Goal: Find specific page/section: Find specific page/section

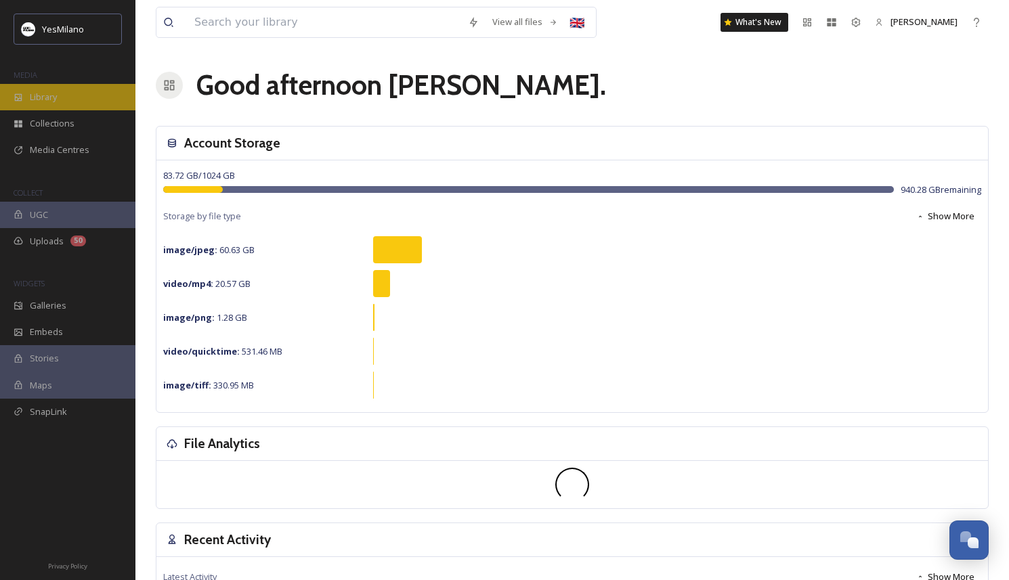
click at [89, 102] on div "Library" at bounding box center [67, 97] width 135 height 26
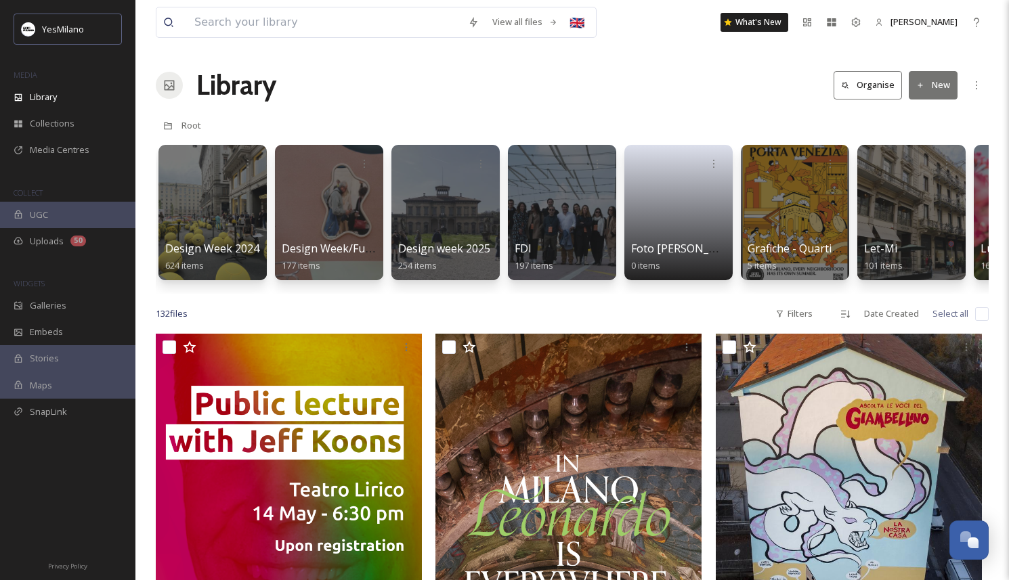
scroll to position [0, 912]
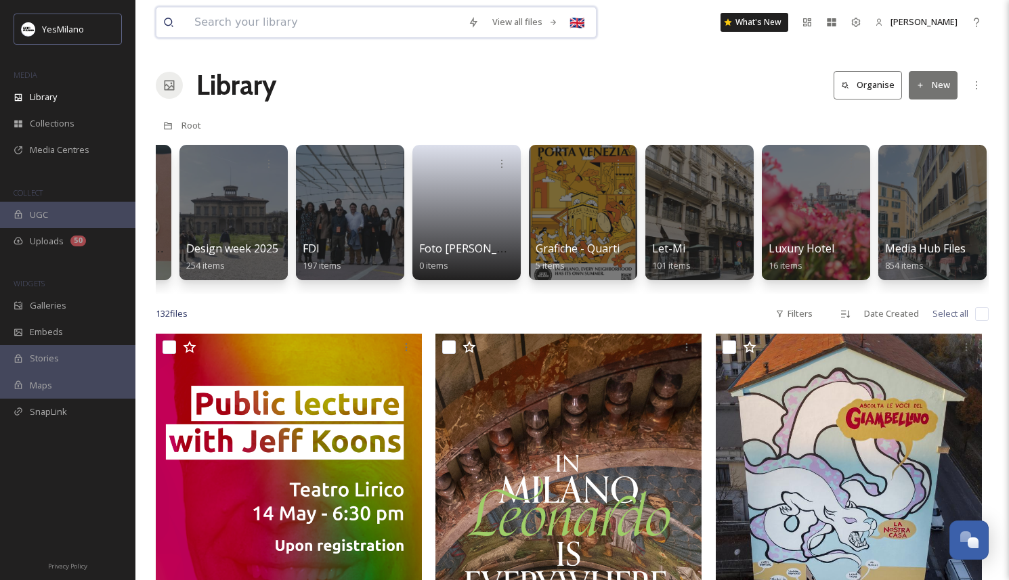
click at [332, 29] on input at bounding box center [325, 22] width 274 height 30
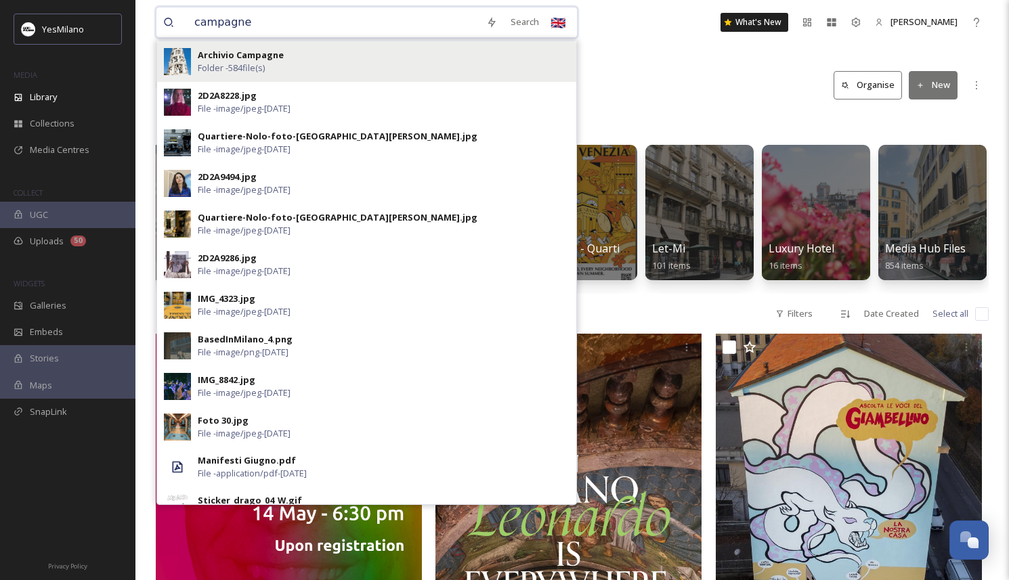
type input "campagne"
click at [379, 51] on div "Archivio Campagne Folder - 584 file(s)" at bounding box center [384, 62] width 372 height 26
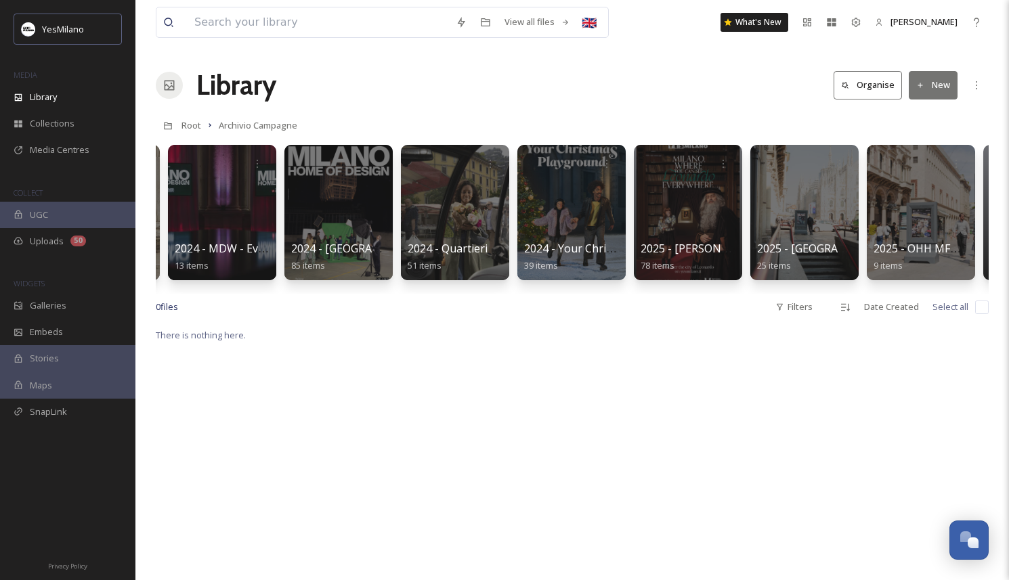
scroll to position [0, 1845]
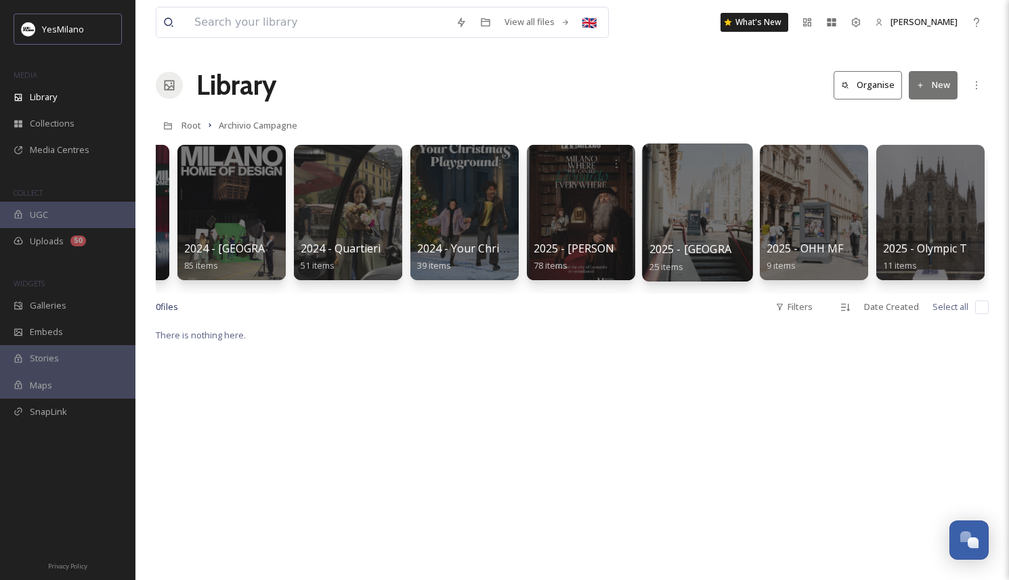
click at [695, 234] on div at bounding box center [697, 213] width 110 height 138
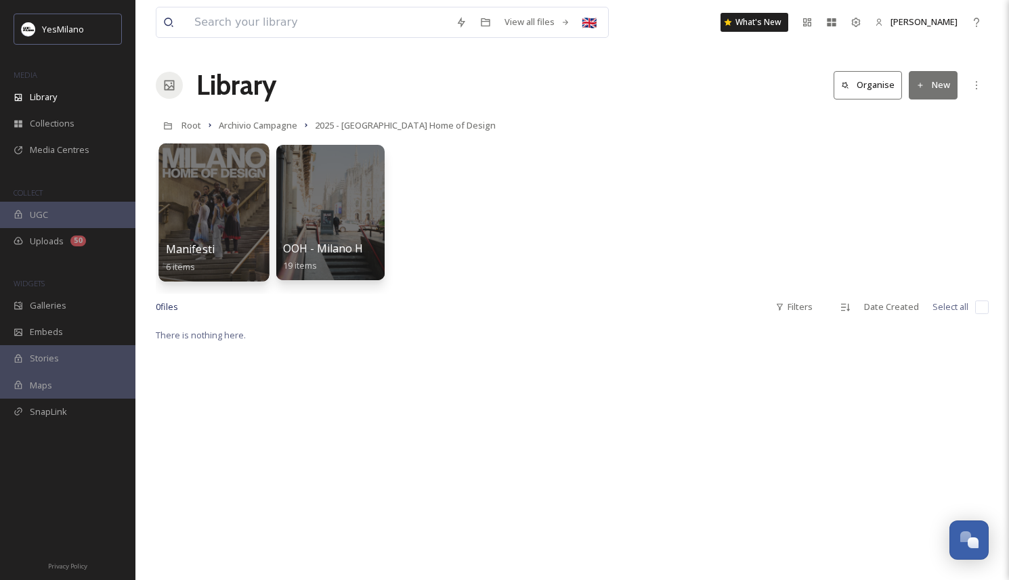
click at [206, 241] on div "Manifesti 6 items" at bounding box center [214, 258] width 97 height 34
click at [206, 213] on div at bounding box center [213, 213] width 110 height 138
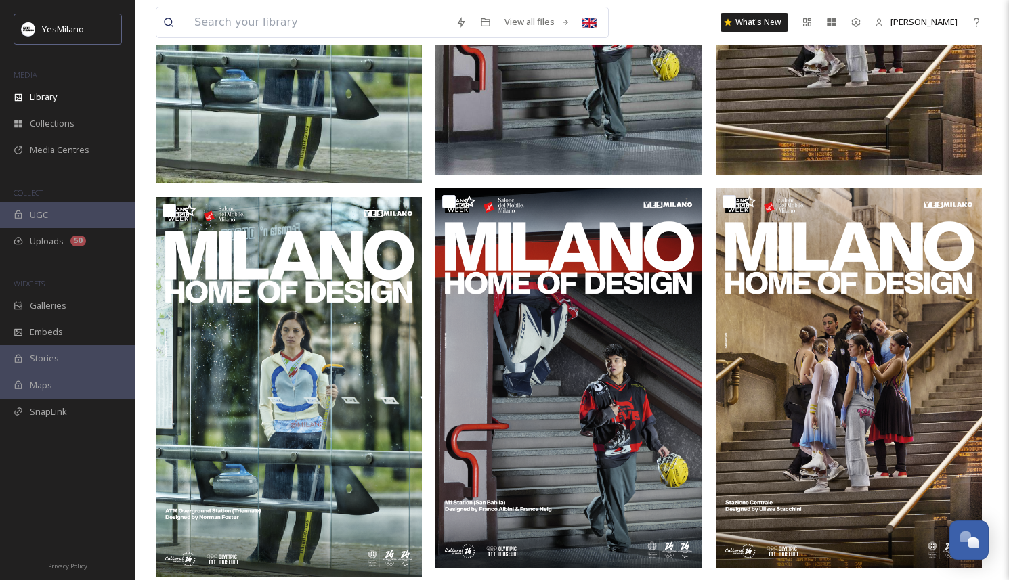
scroll to position [402, 0]
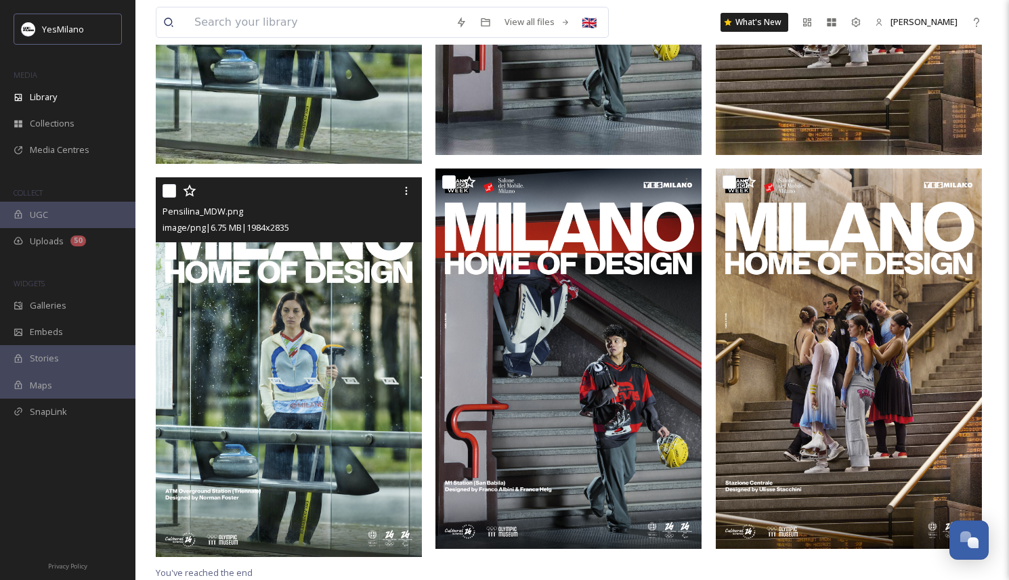
click at [172, 192] on input "checkbox" at bounding box center [169, 191] width 14 height 14
checkbox input "true"
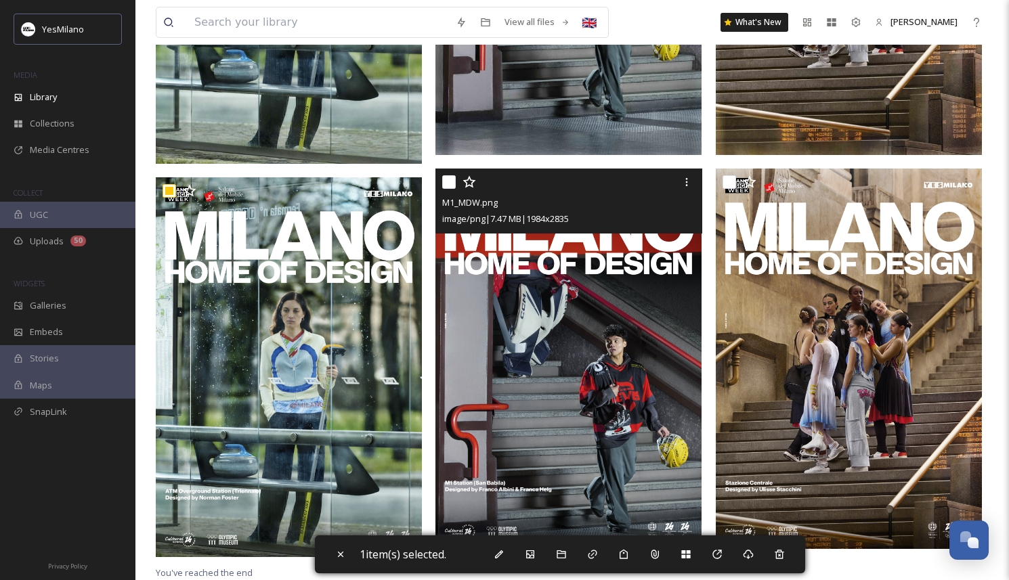
click at [449, 184] on input "checkbox" at bounding box center [449, 182] width 14 height 14
checkbox input "true"
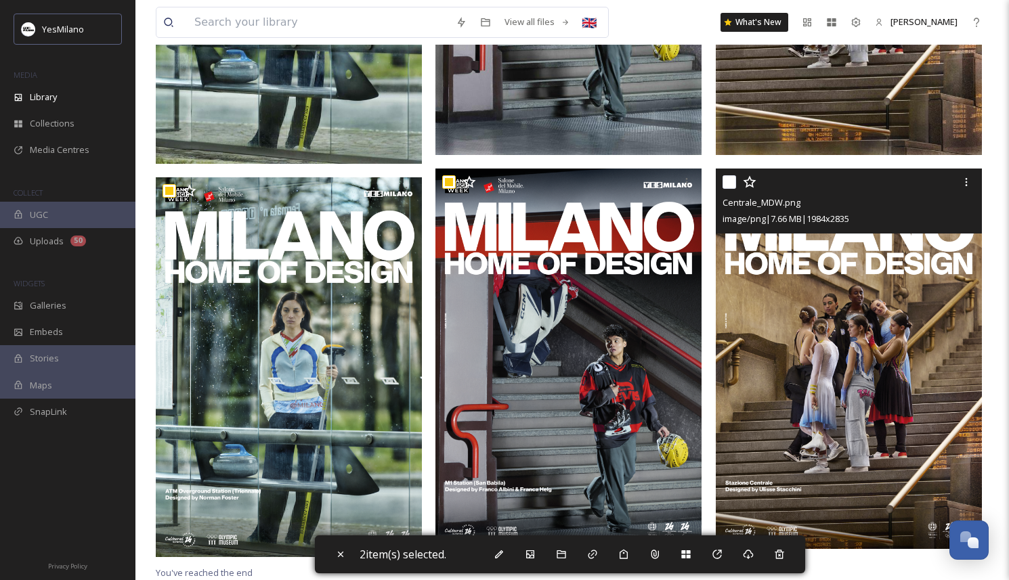
click at [736, 179] on div at bounding box center [850, 182] width 256 height 24
click at [728, 181] on input "checkbox" at bounding box center [729, 182] width 14 height 14
checkbox input "true"
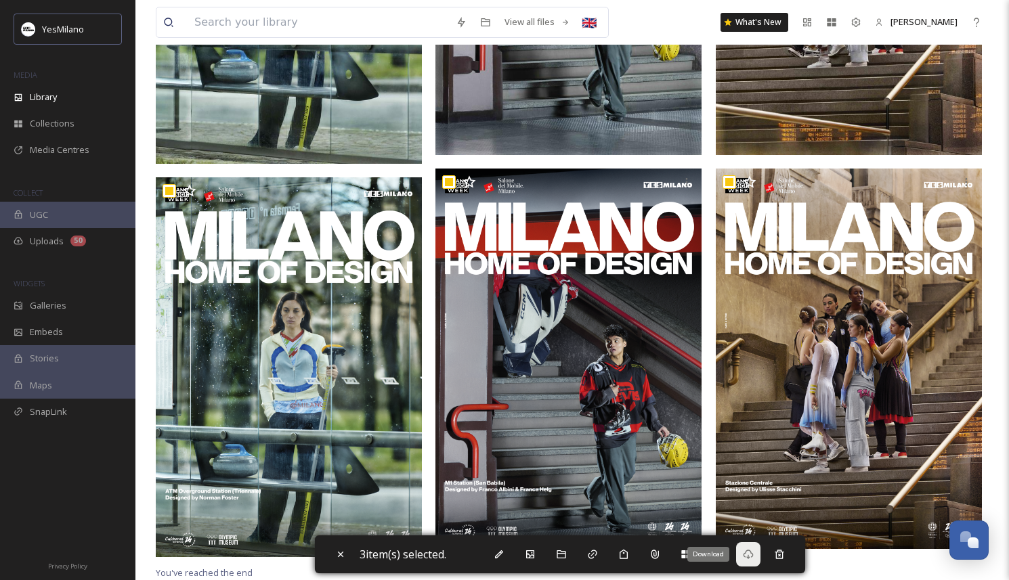
click at [753, 558] on icon at bounding box center [748, 554] width 11 height 11
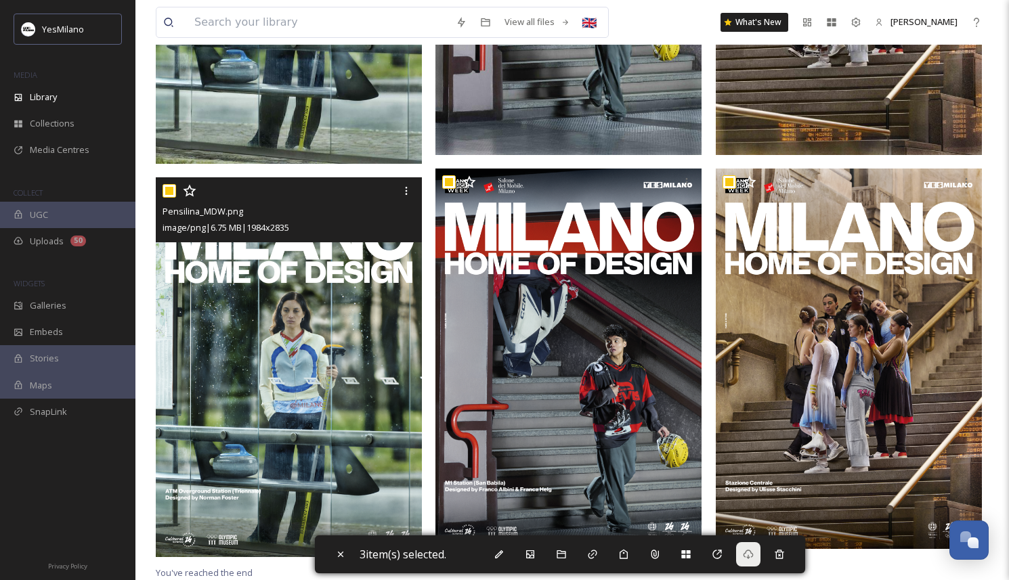
scroll to position [0, 0]
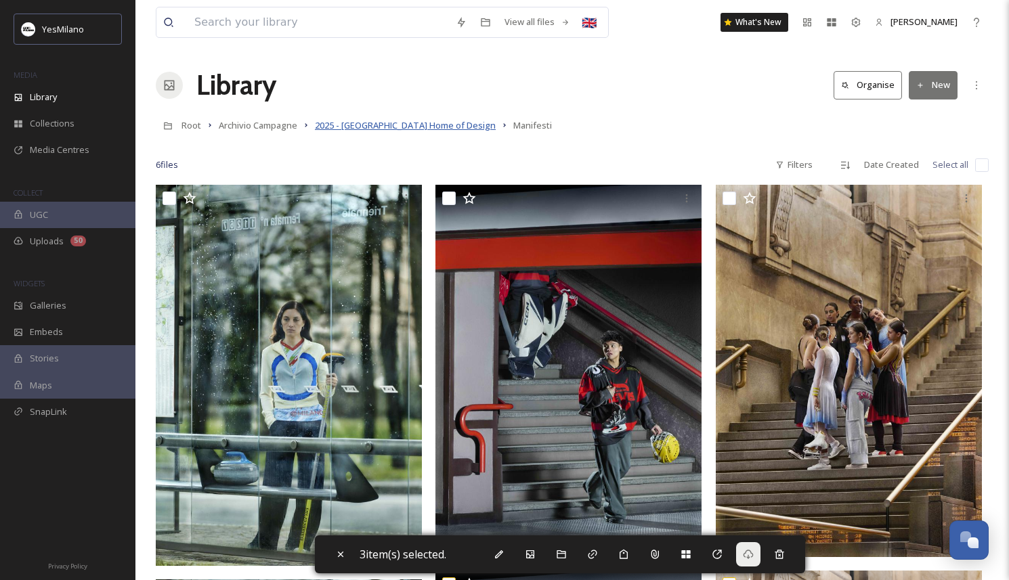
click at [395, 130] on span "2025 - [GEOGRAPHIC_DATA] Home of Design" at bounding box center [405, 125] width 181 height 12
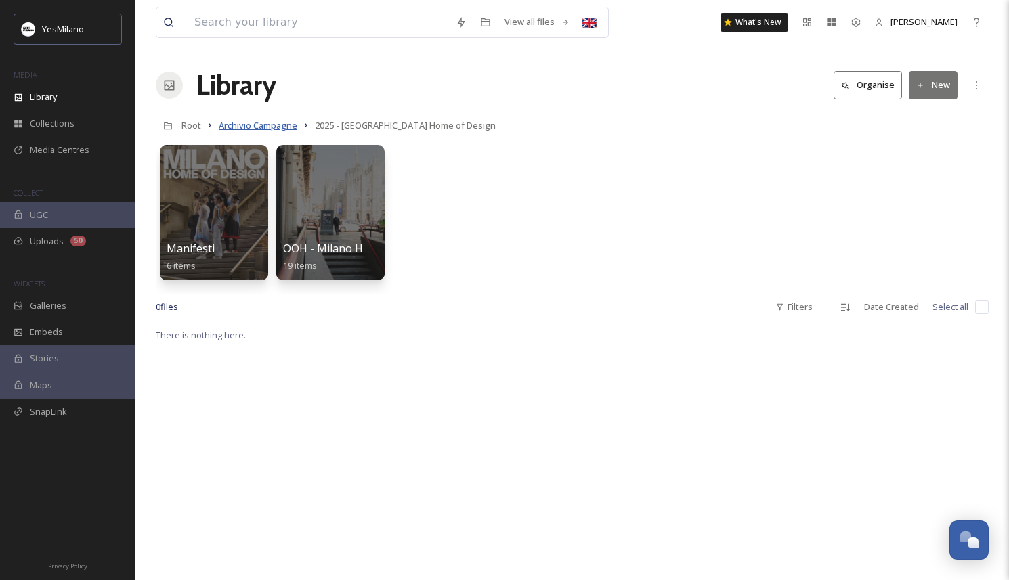
click at [274, 123] on span "Archivio Campagne" at bounding box center [258, 125] width 79 height 12
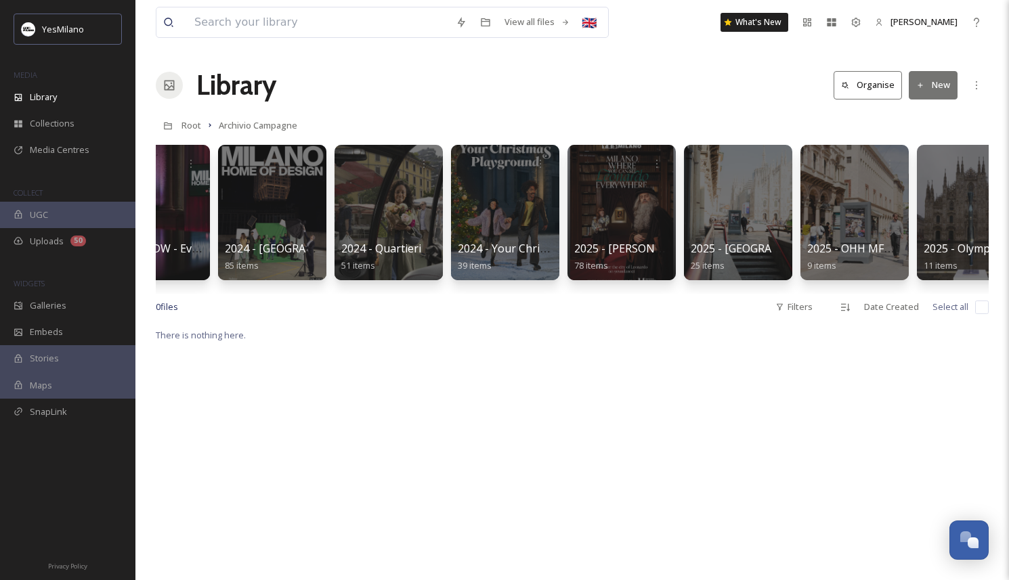
scroll to position [0, 1845]
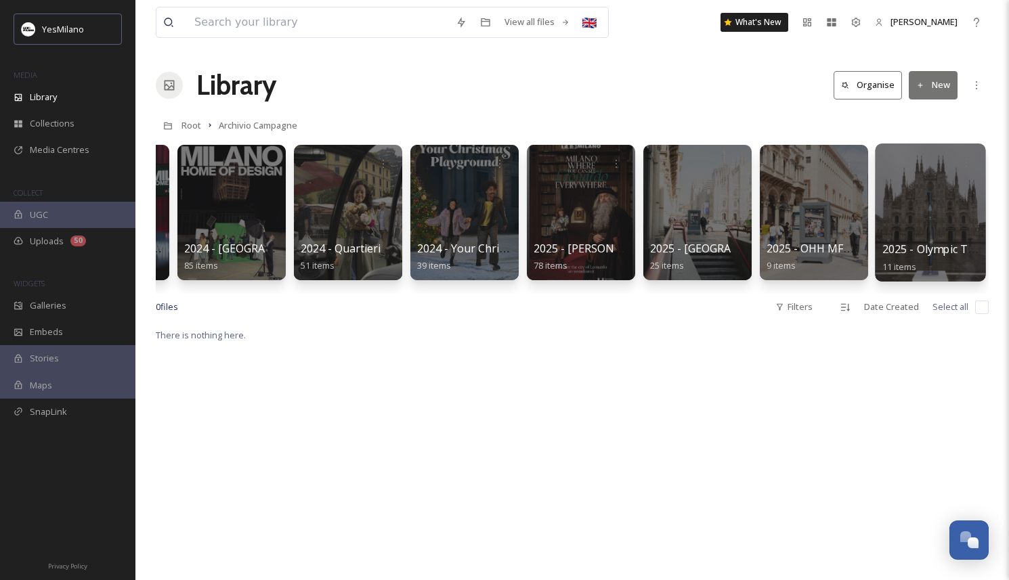
click at [935, 259] on div "2025 - Olympic Torch 11 items" at bounding box center [930, 258] width 97 height 34
click at [925, 251] on span "2025 - Olympic Torch" at bounding box center [936, 249] width 109 height 15
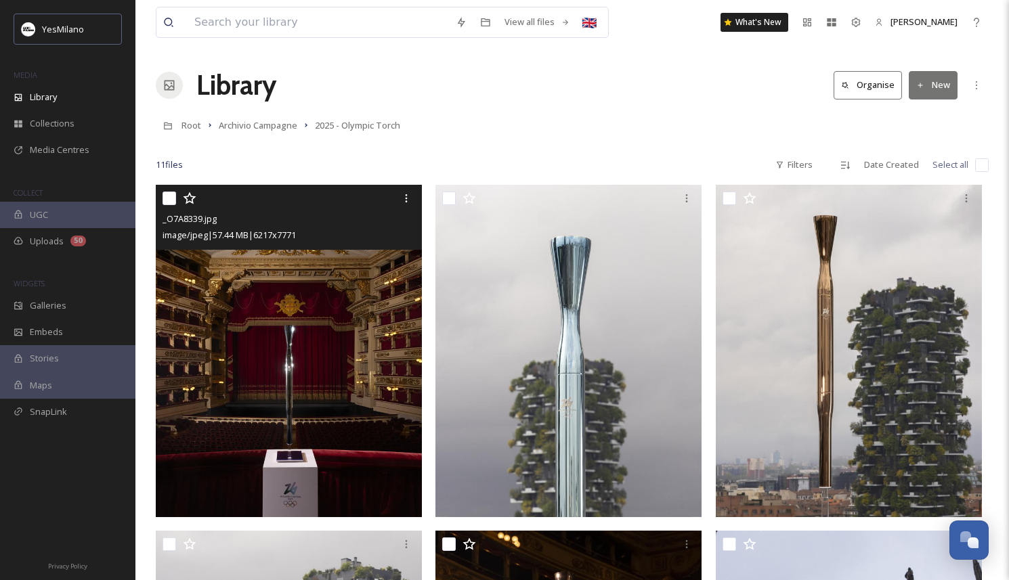
click at [337, 312] on img at bounding box center [289, 351] width 266 height 332
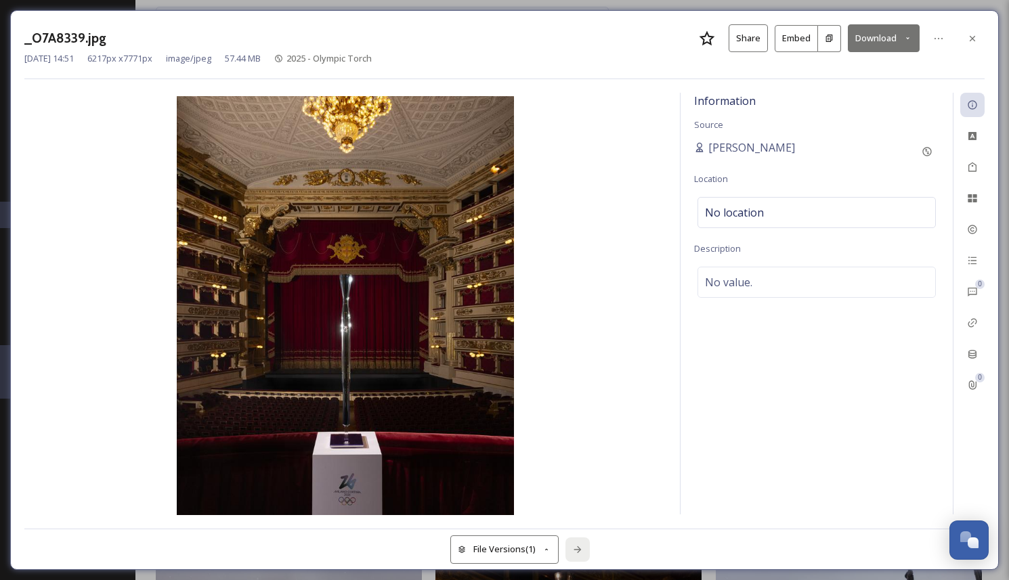
click at [577, 552] on icon at bounding box center [576, 549] width 7 height 7
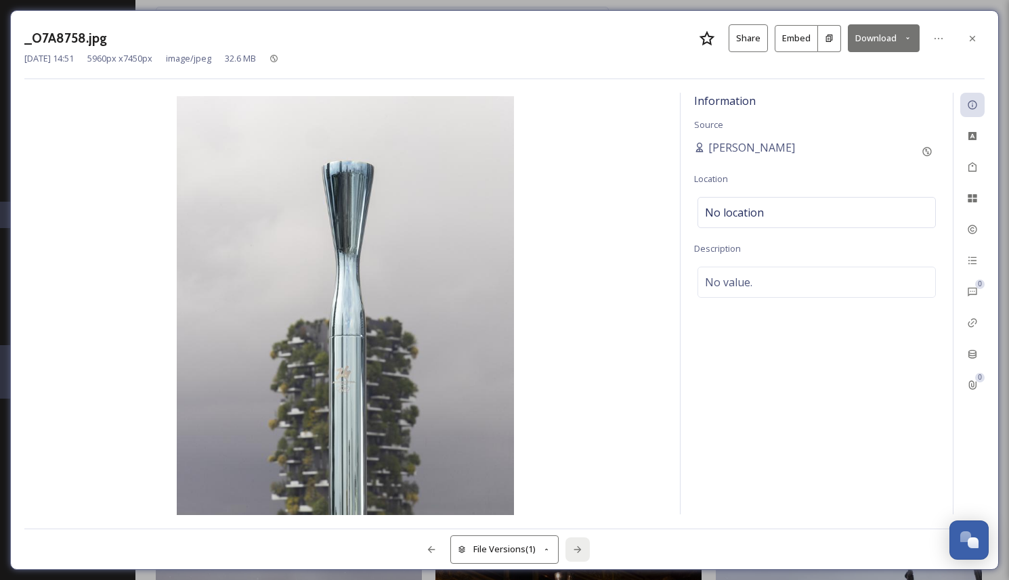
click at [577, 552] on icon at bounding box center [576, 549] width 7 height 7
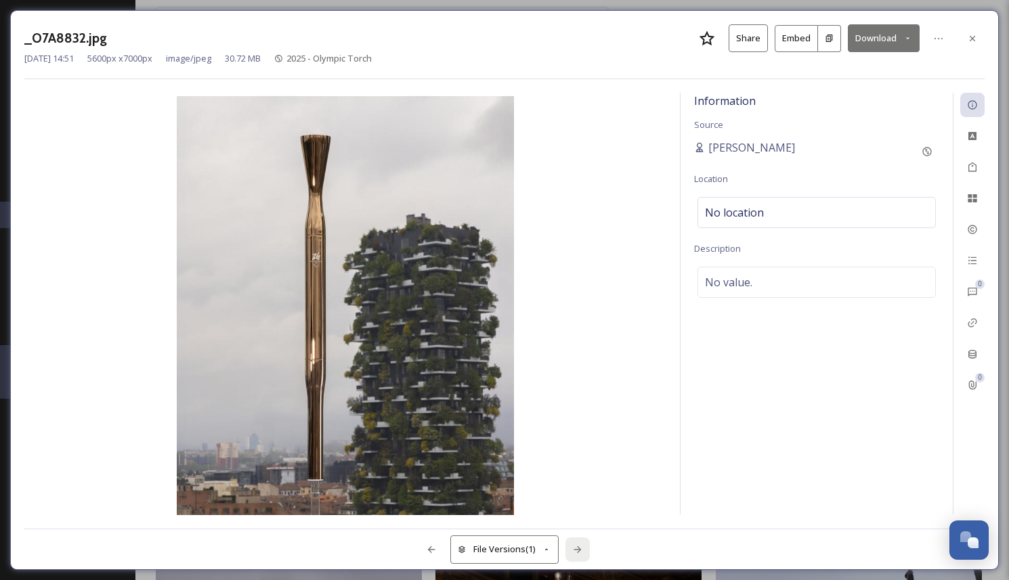
click at [577, 552] on icon at bounding box center [576, 549] width 7 height 7
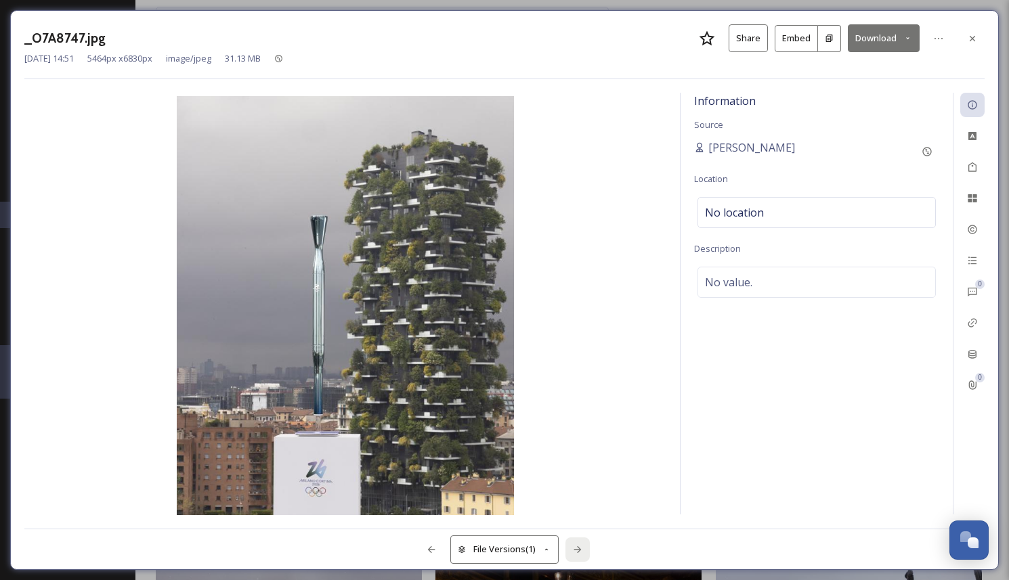
click at [577, 552] on icon at bounding box center [576, 549] width 7 height 7
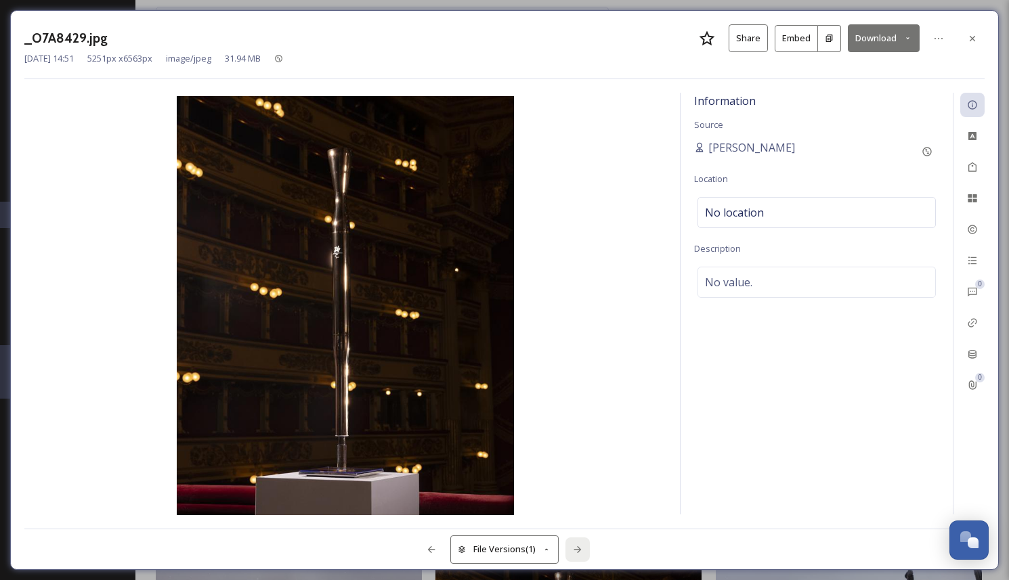
click at [577, 552] on icon at bounding box center [576, 549] width 7 height 7
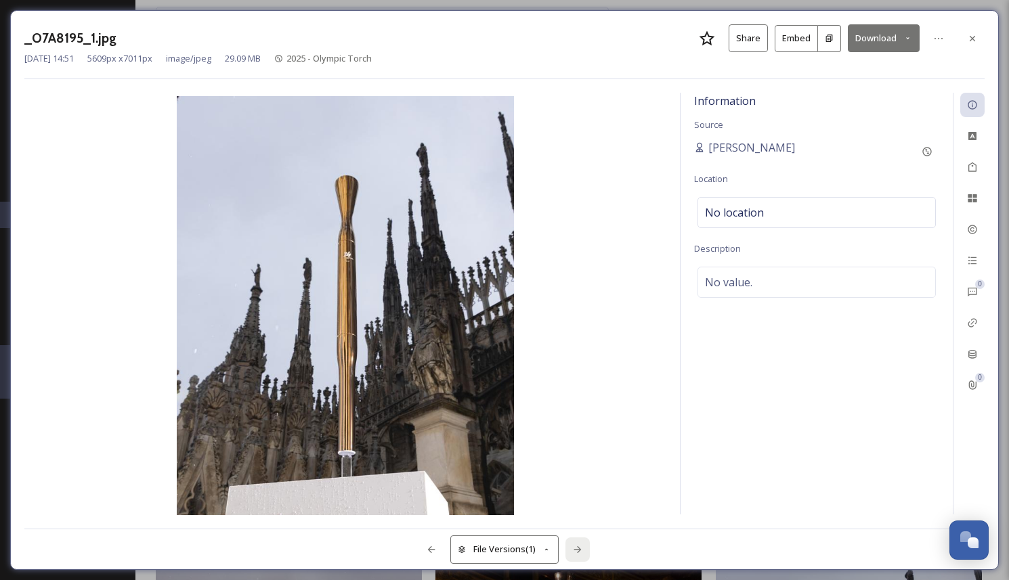
click at [577, 552] on icon at bounding box center [576, 549] width 7 height 7
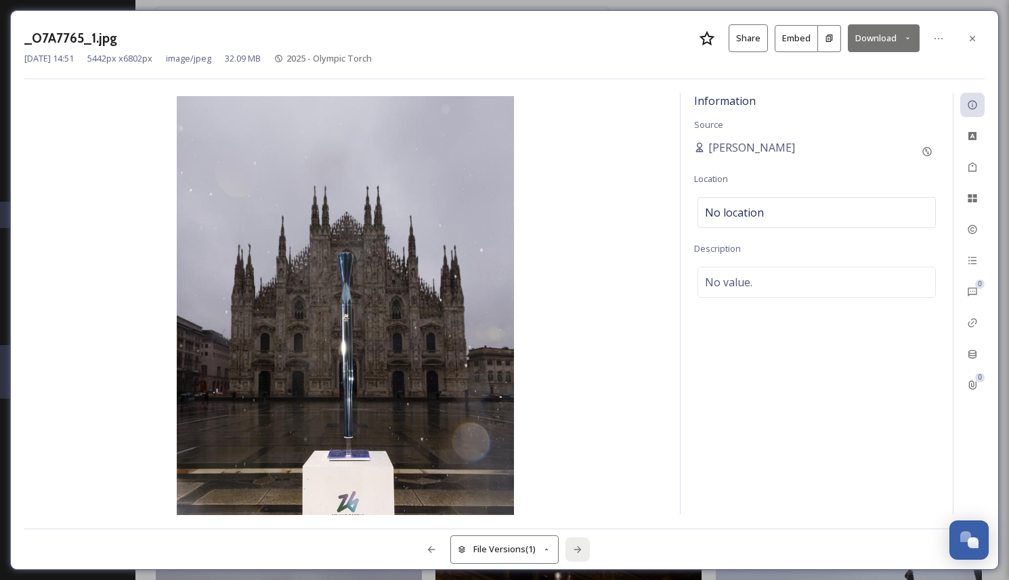
click at [577, 552] on icon at bounding box center [576, 549] width 7 height 7
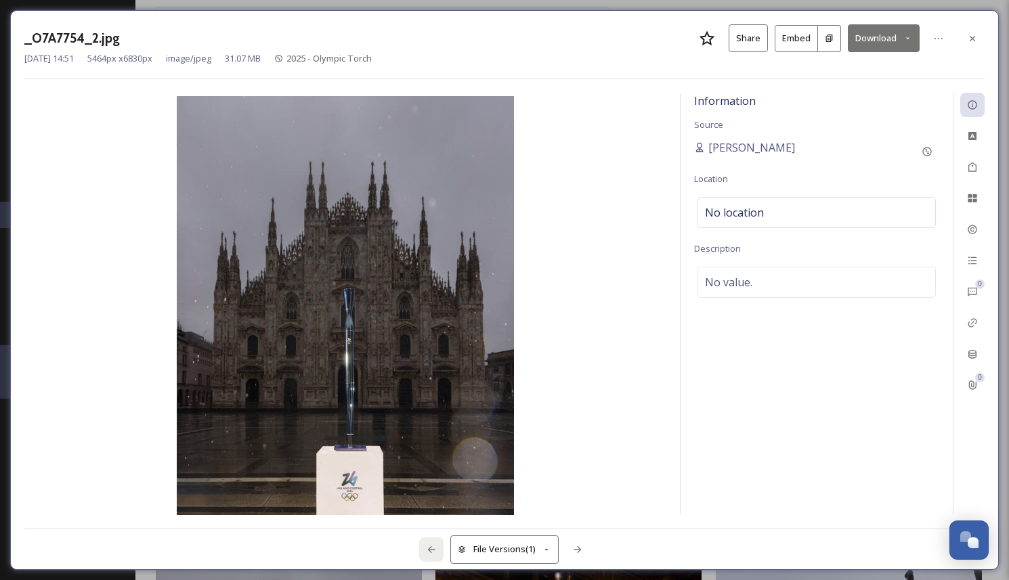
click at [430, 544] on icon at bounding box center [431, 549] width 11 height 11
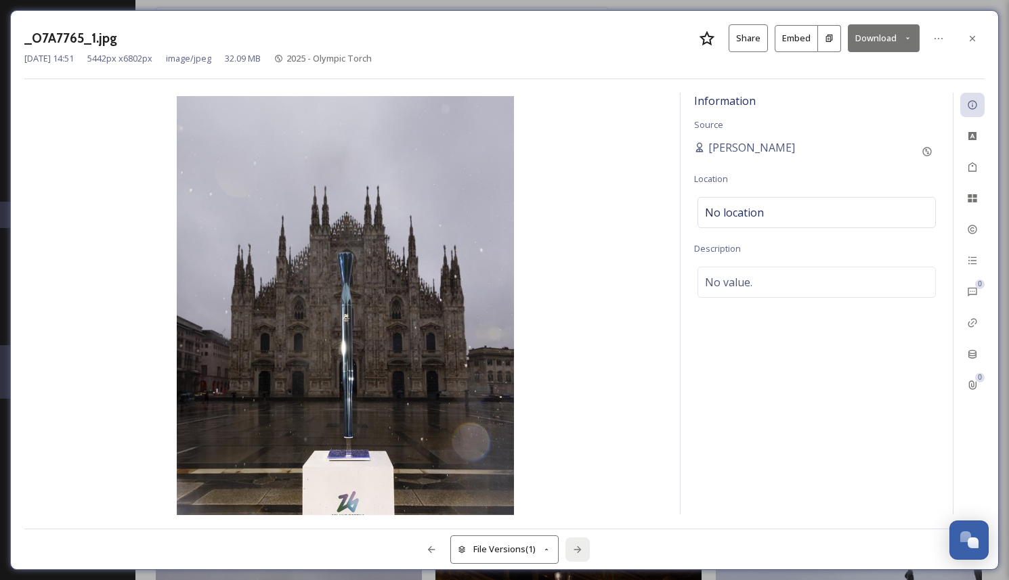
click at [571, 548] on div at bounding box center [577, 550] width 24 height 24
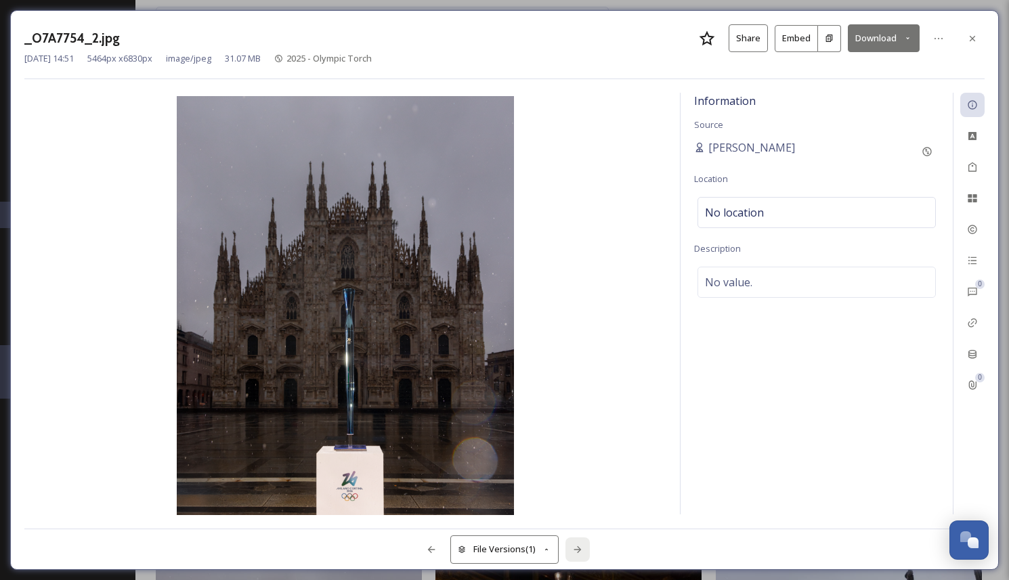
click at [571, 548] on div at bounding box center [577, 550] width 24 height 24
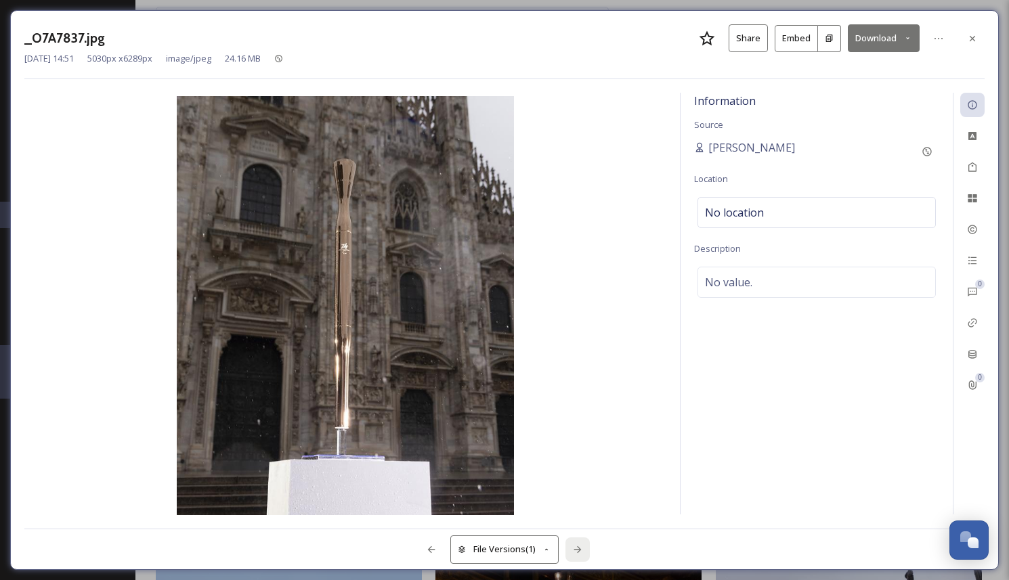
click at [571, 548] on div at bounding box center [577, 550] width 24 height 24
click at [579, 550] on icon at bounding box center [576, 549] width 7 height 7
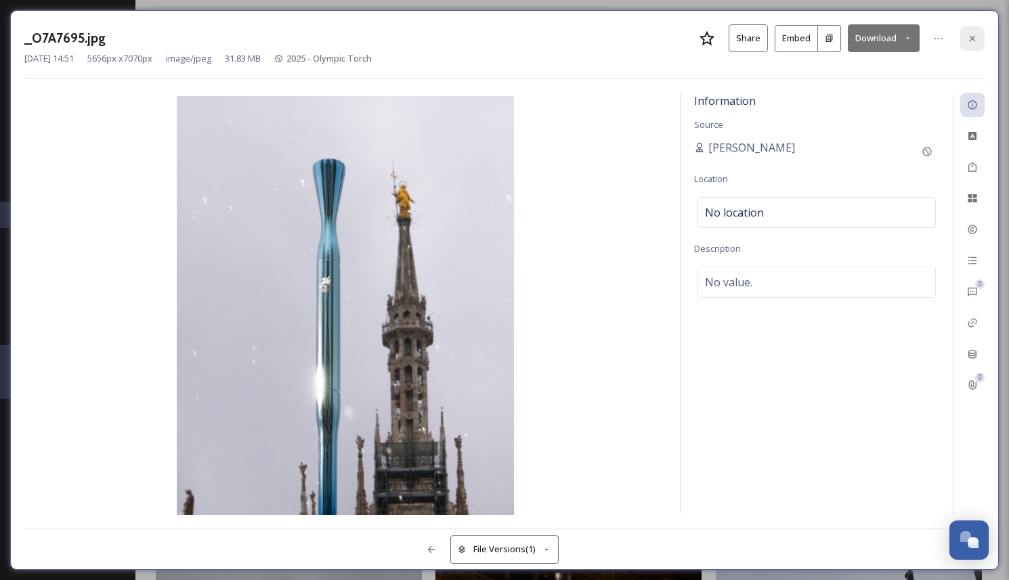
click at [968, 39] on icon at bounding box center [972, 38] width 11 height 11
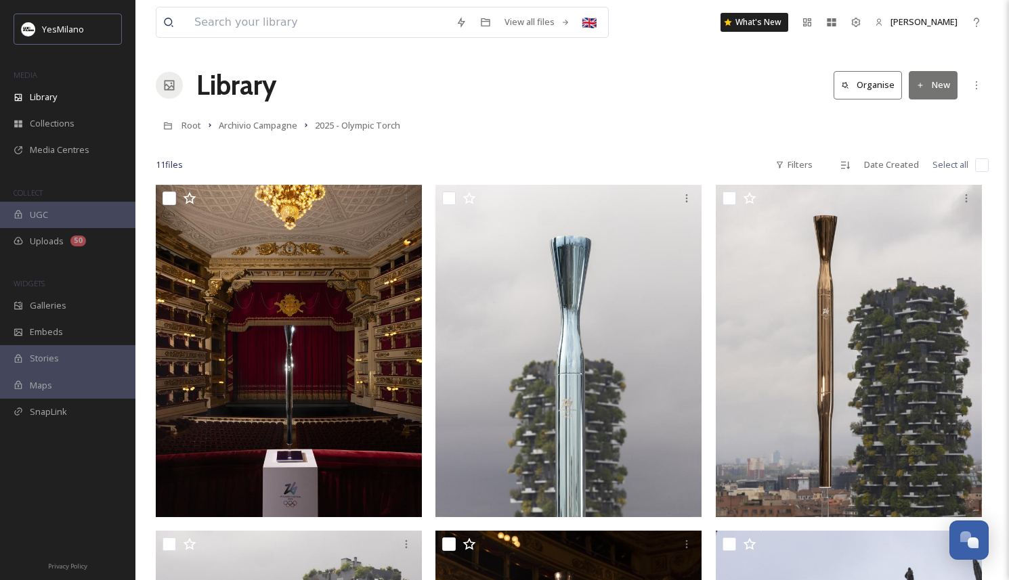
click at [976, 165] on input "checkbox" at bounding box center [982, 165] width 14 height 14
checkbox input "true"
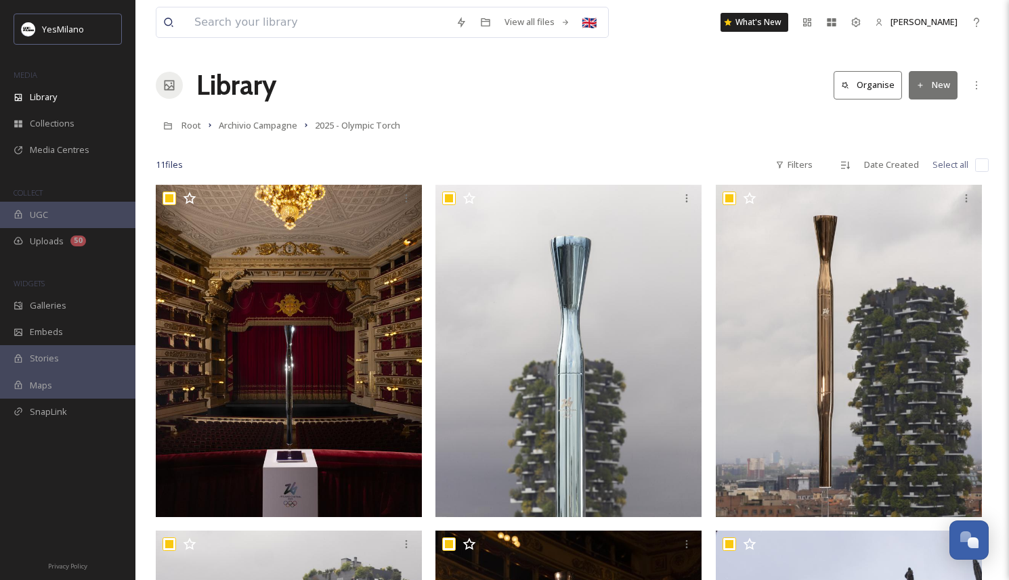
checkbox input "true"
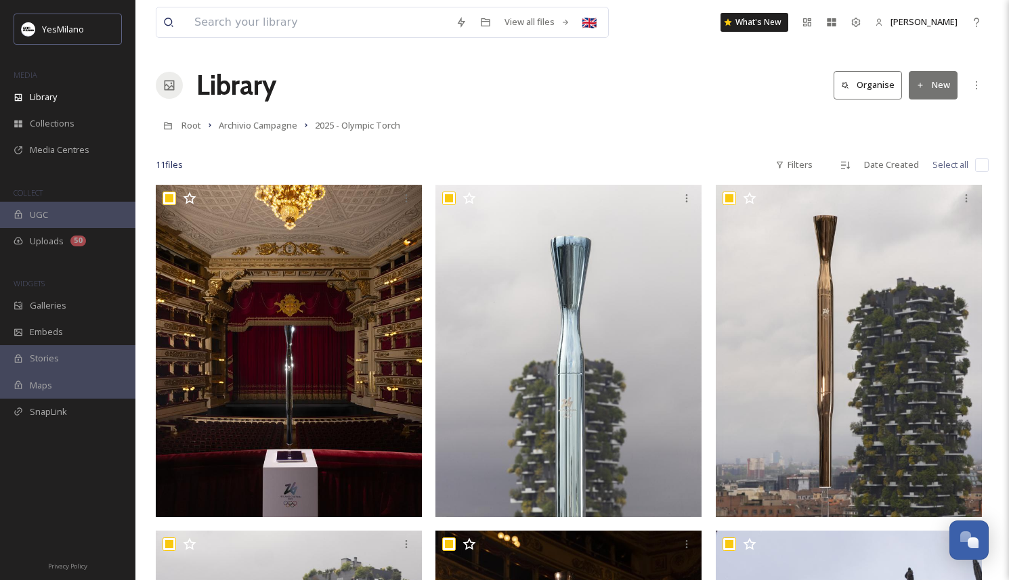
checkbox input "true"
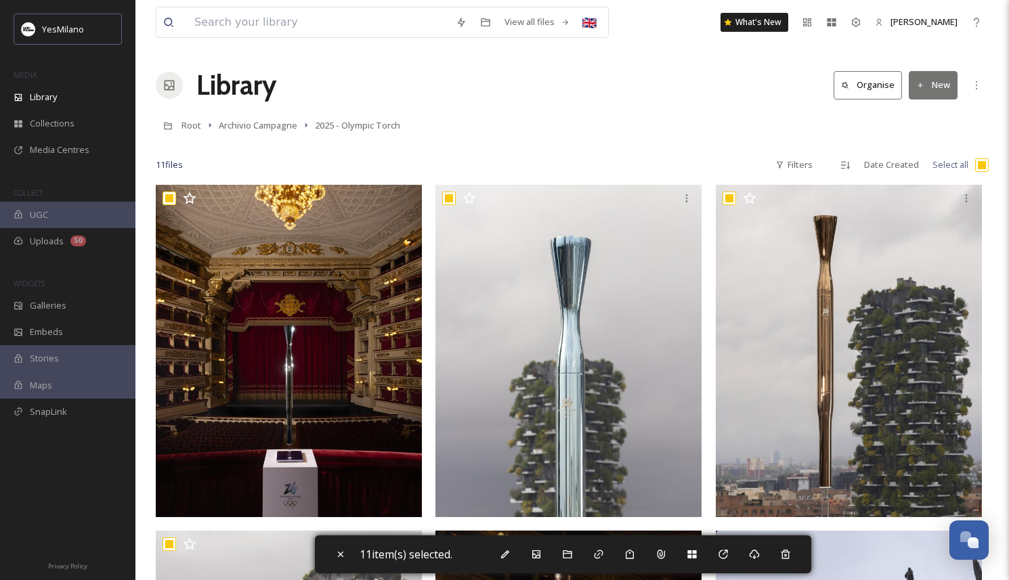
click at [985, 168] on input "checkbox" at bounding box center [982, 165] width 14 height 14
checkbox input "false"
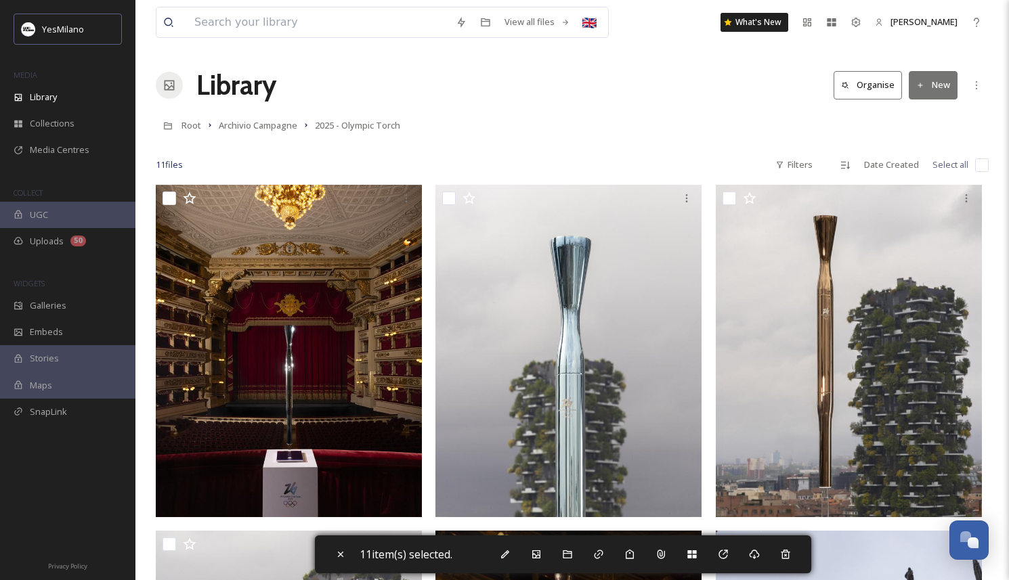
checkbox input "false"
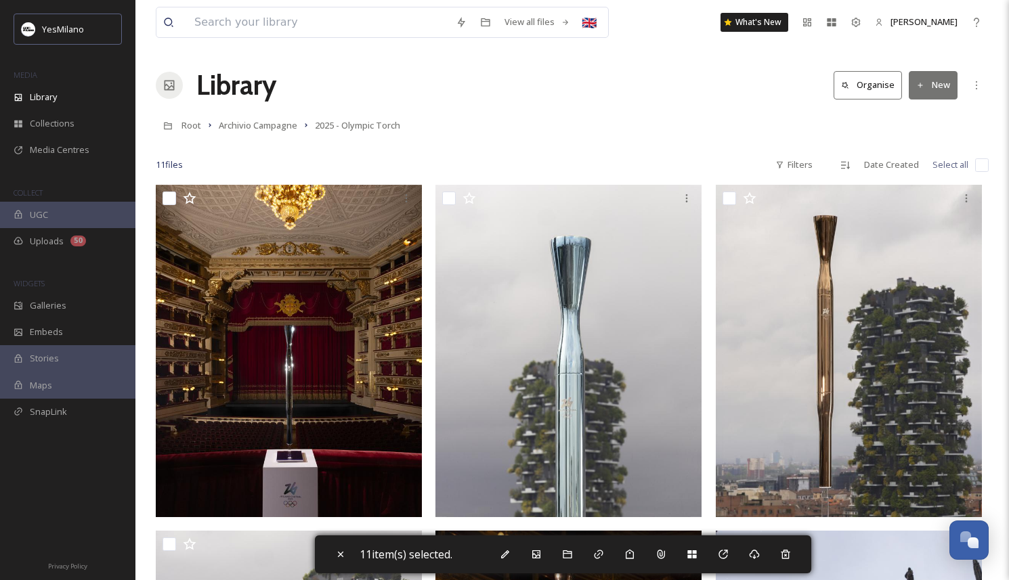
checkbox input "false"
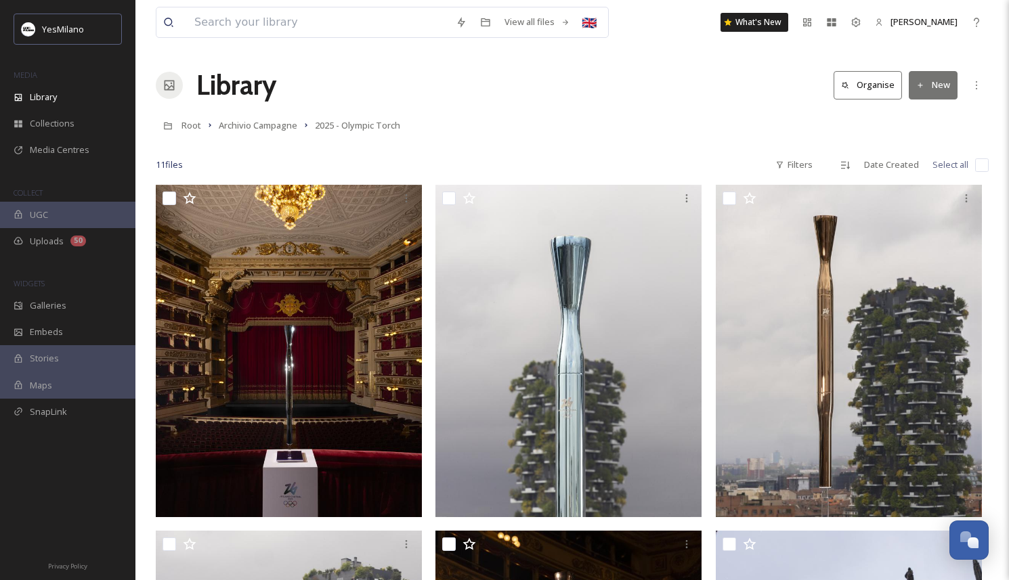
click at [985, 168] on input "checkbox" at bounding box center [982, 165] width 14 height 14
checkbox input "true"
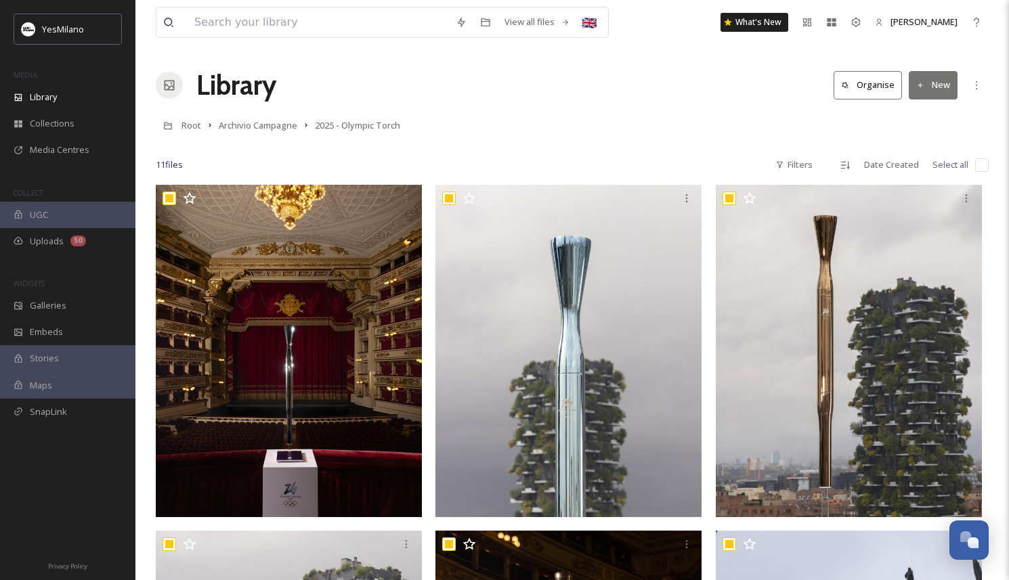
checkbox input "true"
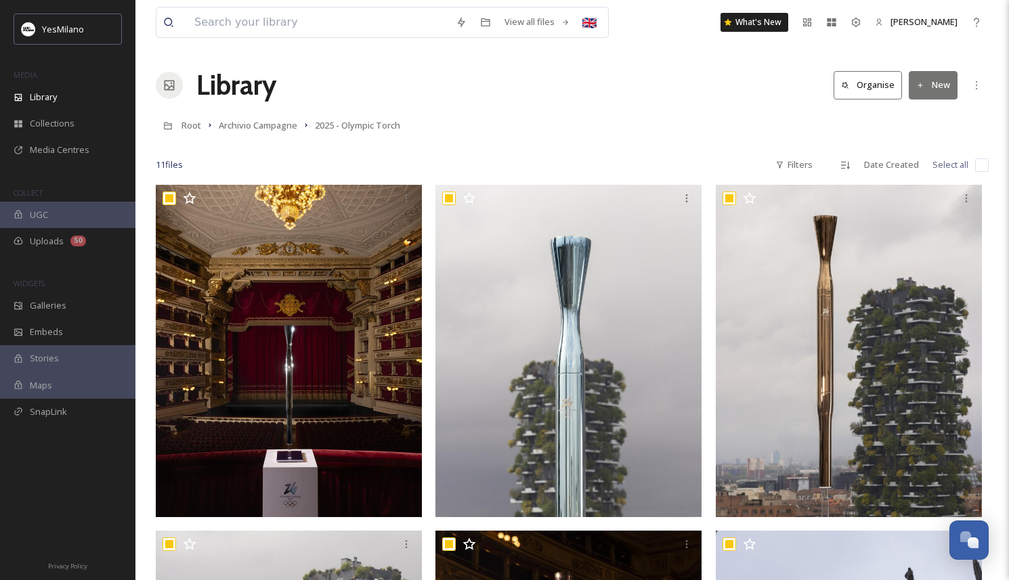
checkbox input "true"
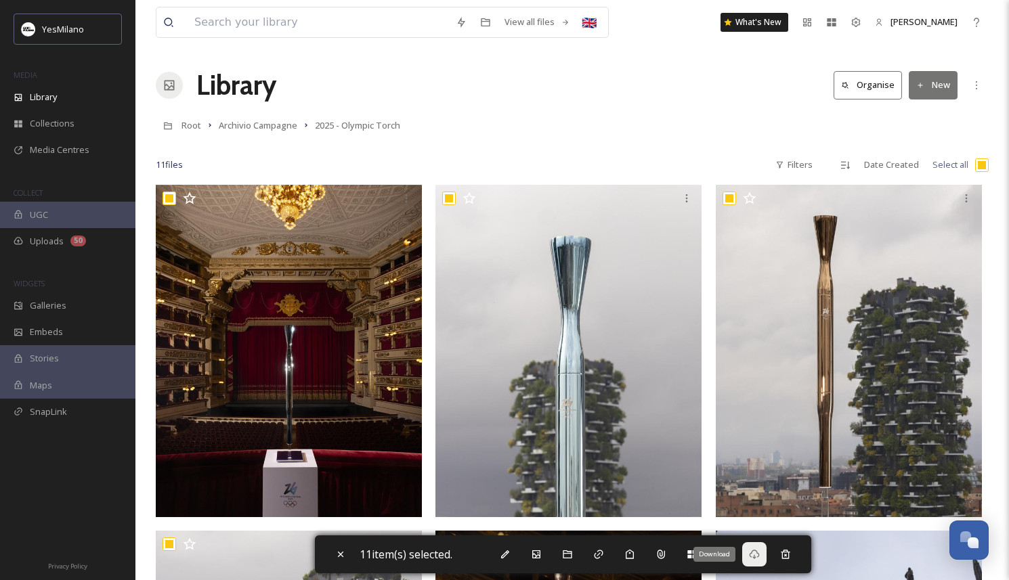
click at [753, 554] on icon at bounding box center [754, 554] width 11 height 11
click at [271, 122] on span "Archivio Campagne" at bounding box center [258, 125] width 79 height 12
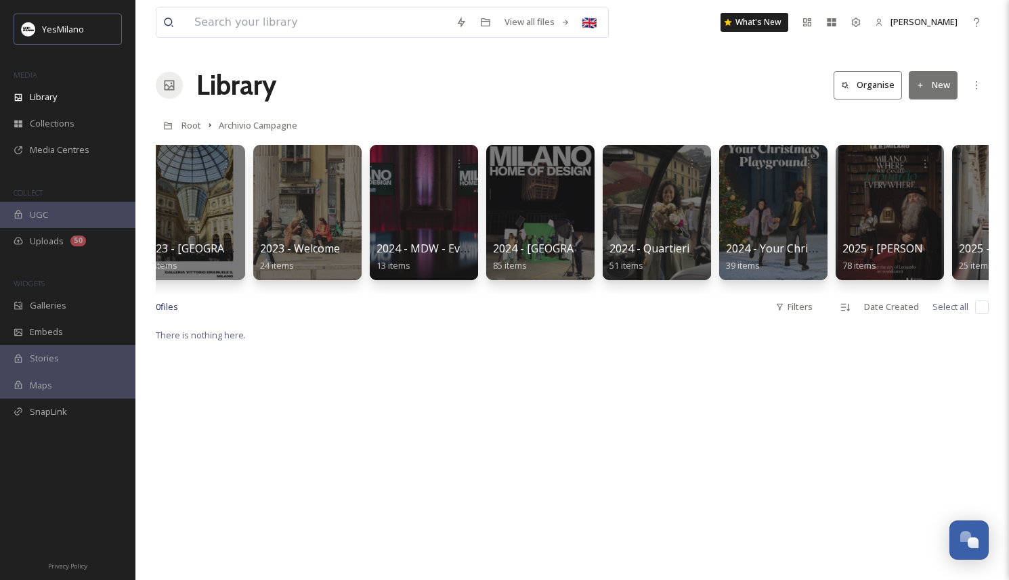
scroll to position [0, 1845]
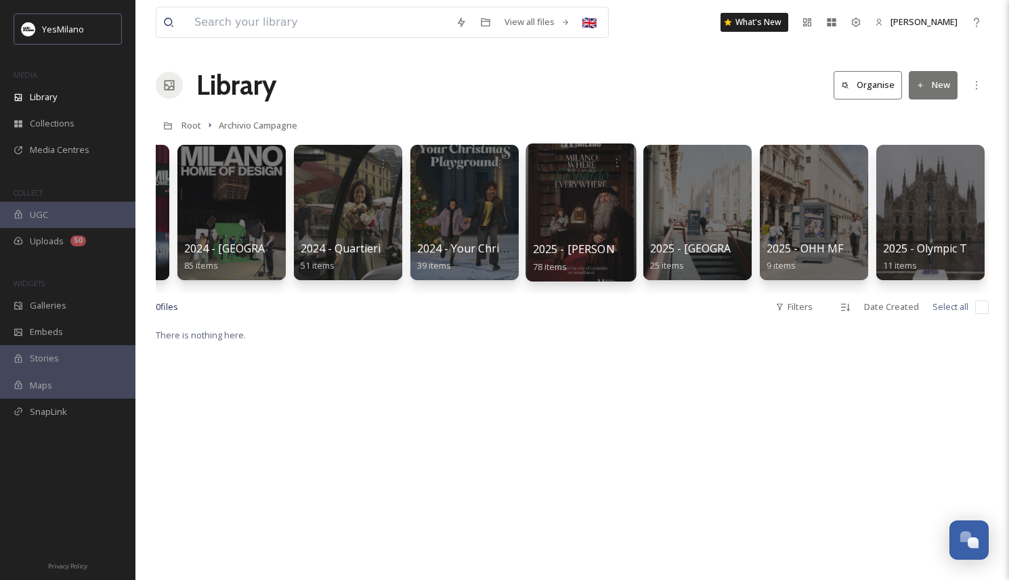
click at [569, 221] on div at bounding box center [580, 213] width 110 height 138
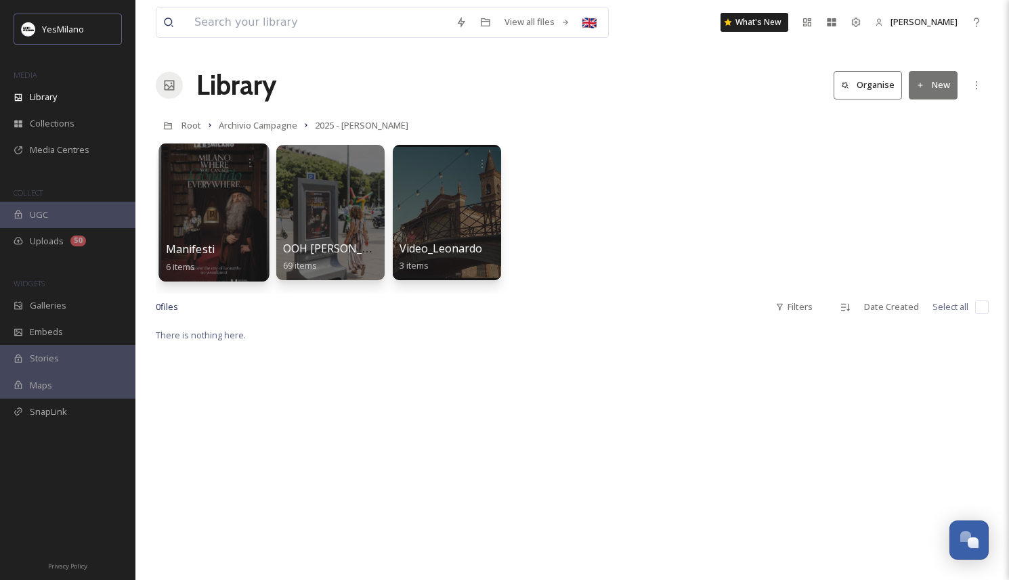
click at [236, 223] on div at bounding box center [213, 213] width 110 height 138
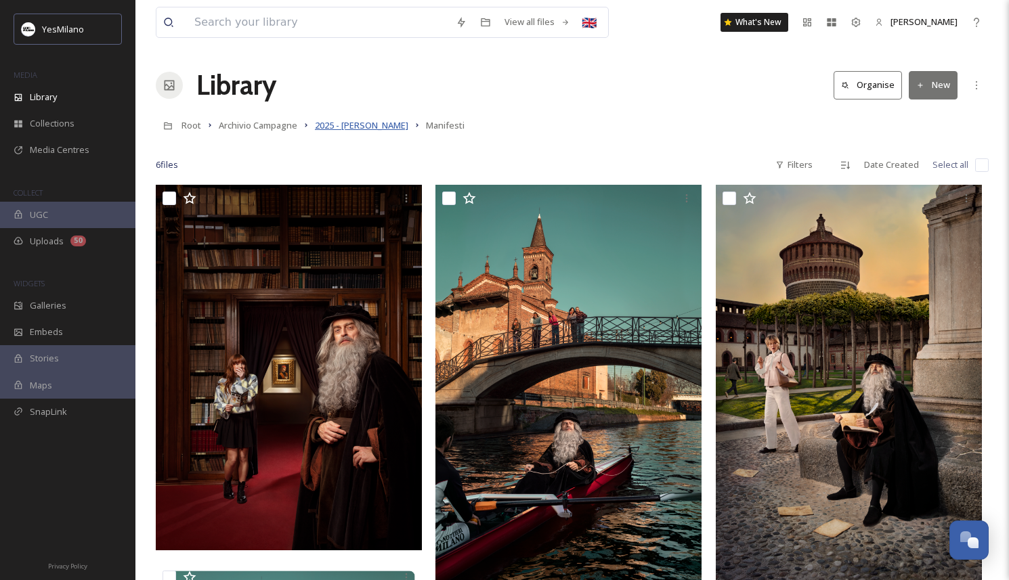
click at [345, 127] on span "2025 - [PERSON_NAME]" at bounding box center [361, 125] width 93 height 12
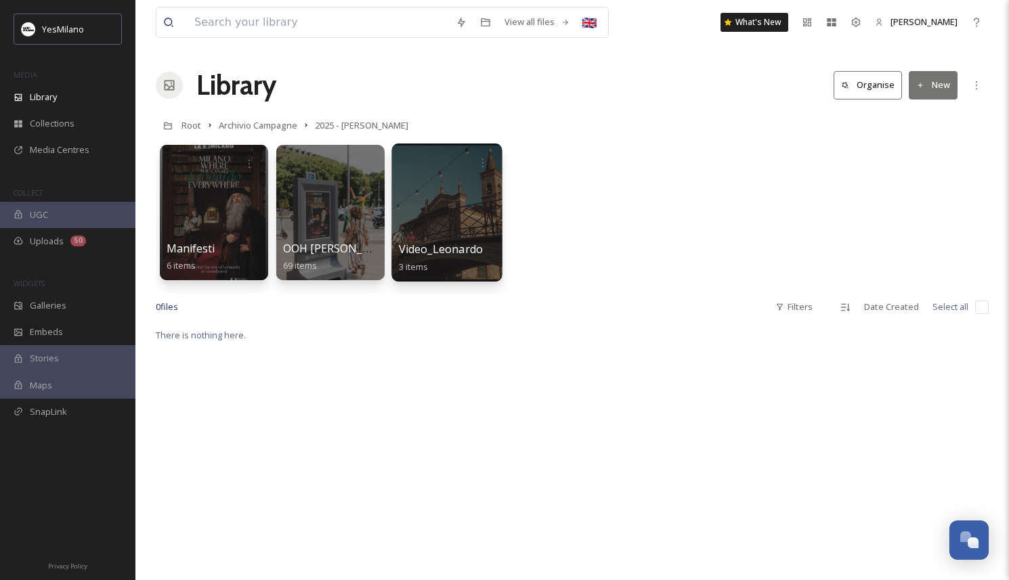
click at [487, 177] on div at bounding box center [446, 213] width 110 height 138
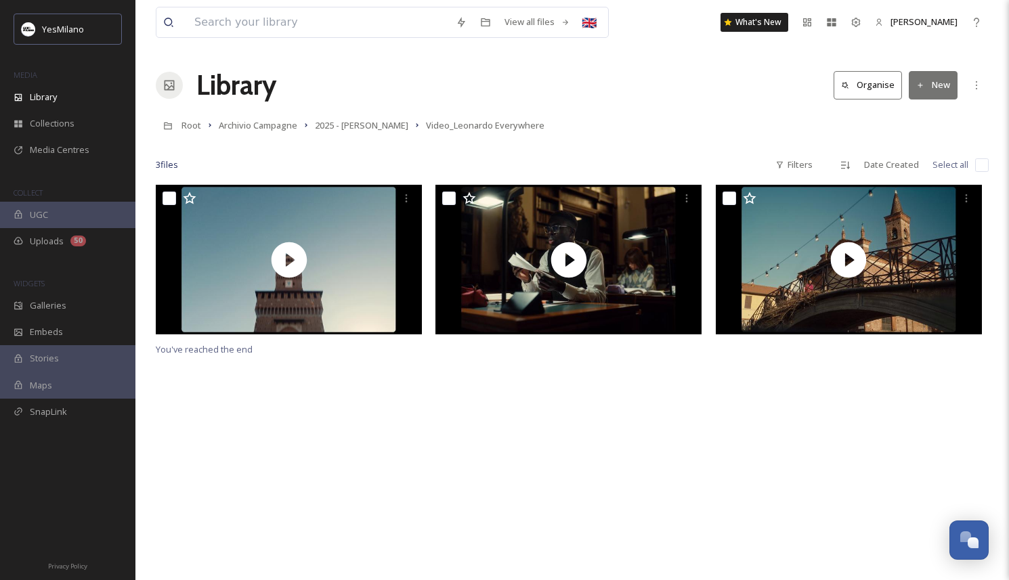
click at [976, 167] on input "checkbox" at bounding box center [982, 165] width 14 height 14
checkbox input "true"
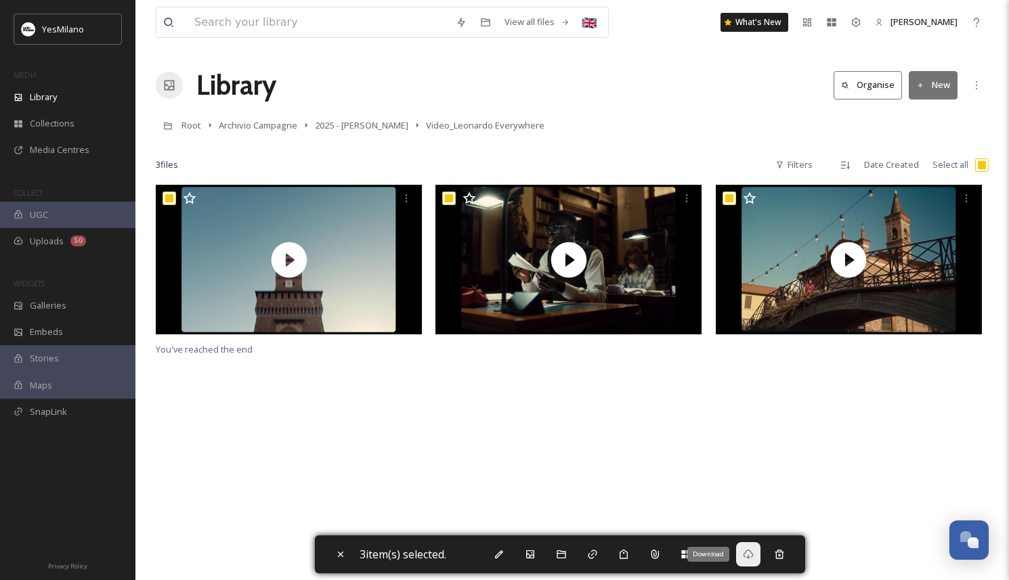
click at [747, 556] on icon at bounding box center [748, 554] width 10 height 9
